Goal: Task Accomplishment & Management: Use online tool/utility

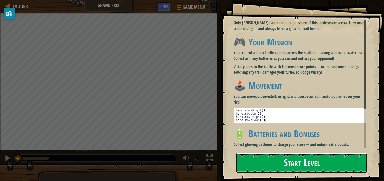
click at [258, 164] on button "Start Level" at bounding box center [301, 164] width 131 height 20
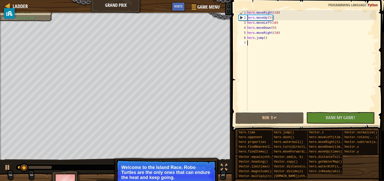
type textarea "hero.jump()"
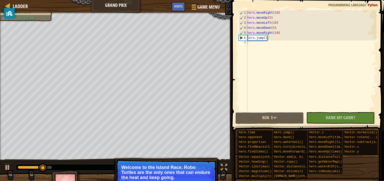
click at [42, 45] on div "Red team wins. Goals : Success!" at bounding box center [115, 86] width 231 height 147
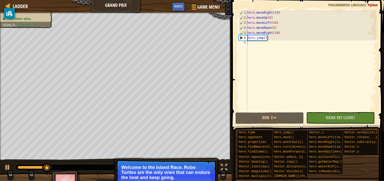
click at [34, 17] on li "Red team wins." at bounding box center [26, 18] width 46 height 5
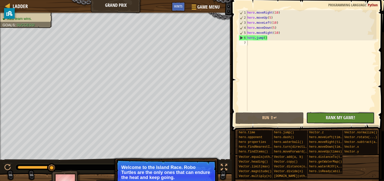
click at [333, 122] on button "No New Code to Rank Rank My Game! Submitting... Submitted for Ranking Failed to…" at bounding box center [340, 118] width 68 height 12
click at [319, 120] on div "No New Code to Rank Rank My Game! Submitting... Submitted for Ranking Failed to…" at bounding box center [338, 118] width 68 height 12
click at [349, 80] on div "hero . moveRight ( 10 ) hero . moveUp ( 5 ) hero . moveLeft ( 10 ) hero . moveD…" at bounding box center [311, 65] width 130 height 111
click at [343, 118] on div "No New Code to Rank Rank My Game! Submitting... Submitted for Ranking Failed to…" at bounding box center [338, 118] width 68 height 12
click at [234, 146] on div "Ladder Grand Prix Game Menu Done Hints 1 הההההההההההההההההההההההההההההההההההההה…" at bounding box center [192, 90] width 384 height 181
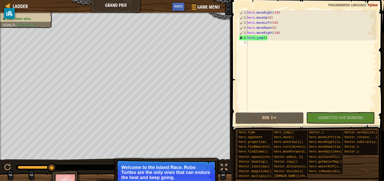
click at [164, 173] on p "Welcome to the Island Race. Robo Turtles are the only ones that can endure the …" at bounding box center [166, 172] width 90 height 15
click at [165, 173] on p "Welcome to the Island Race. Robo Turtles are the only ones that can endure the …" at bounding box center [166, 172] width 90 height 15
drag, startPoint x: 50, startPoint y: 166, endPoint x: 58, endPoint y: 166, distance: 7.3
click at [58, 166] on div at bounding box center [102, 167] width 175 height 7
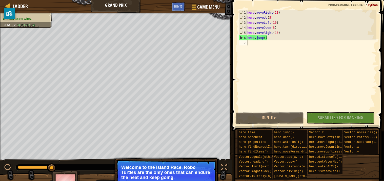
drag, startPoint x: 57, startPoint y: 166, endPoint x: 89, endPoint y: 167, distance: 32.1
click at [89, 167] on div at bounding box center [102, 167] width 175 height 7
drag, startPoint x: 51, startPoint y: 168, endPoint x: 61, endPoint y: 167, distance: 10.0
click at [61, 167] on div at bounding box center [102, 167] width 175 height 7
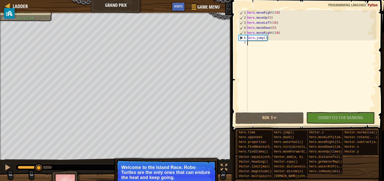
drag, startPoint x: 50, startPoint y: 167, endPoint x: 39, endPoint y: 166, distance: 11.2
click at [39, 166] on div at bounding box center [38, 168] width 9 height 9
type textarea "hero.jump()"
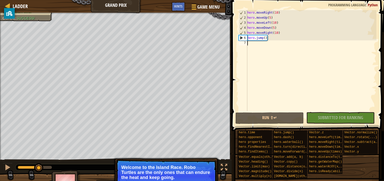
type textarea "hero.jump()"
click at [15, 4] on span "Ladder" at bounding box center [20, 6] width 15 height 7
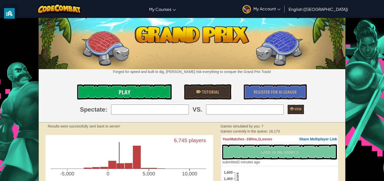
click at [135, 92] on link "Play" at bounding box center [124, 91] width 94 height 15
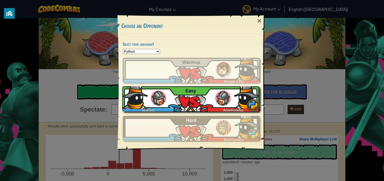
click at [216, 101] on img at bounding box center [222, 98] width 15 height 15
